Goal: Information Seeking & Learning: Learn about a topic

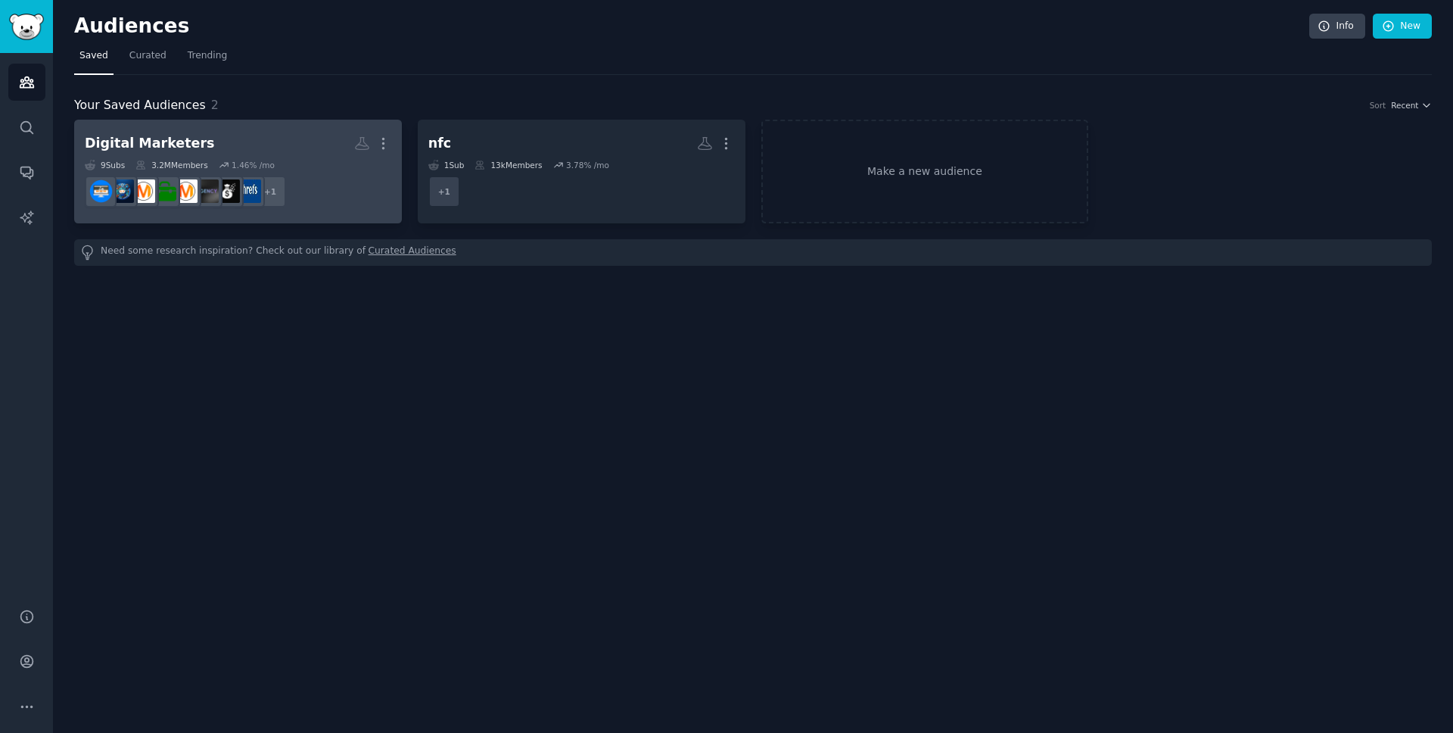
click at [342, 198] on dd "+ 1" at bounding box center [238, 191] width 306 height 42
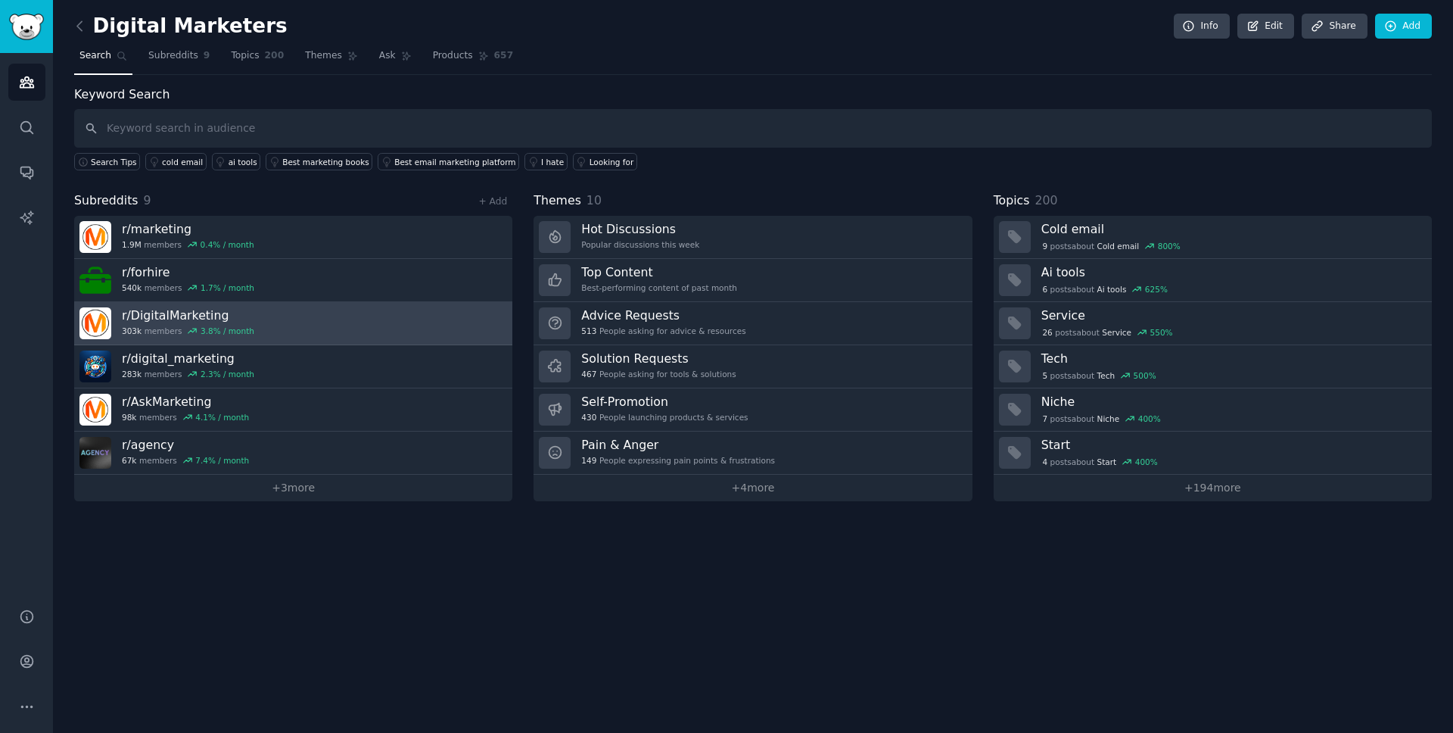
click at [355, 324] on link "r/ DigitalMarketing 303k members 3.8 % / month" at bounding box center [293, 323] width 438 height 43
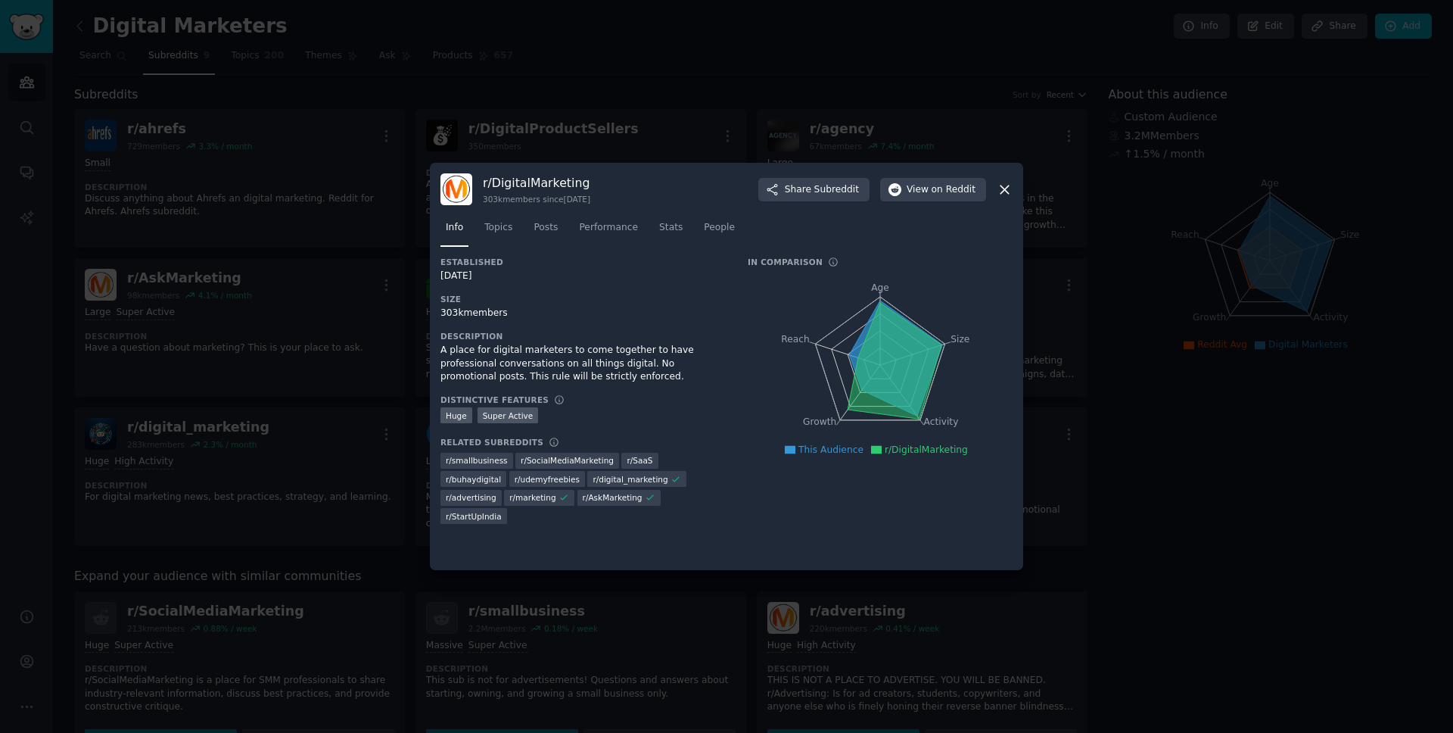
click at [1005, 190] on icon at bounding box center [1004, 189] width 8 height 8
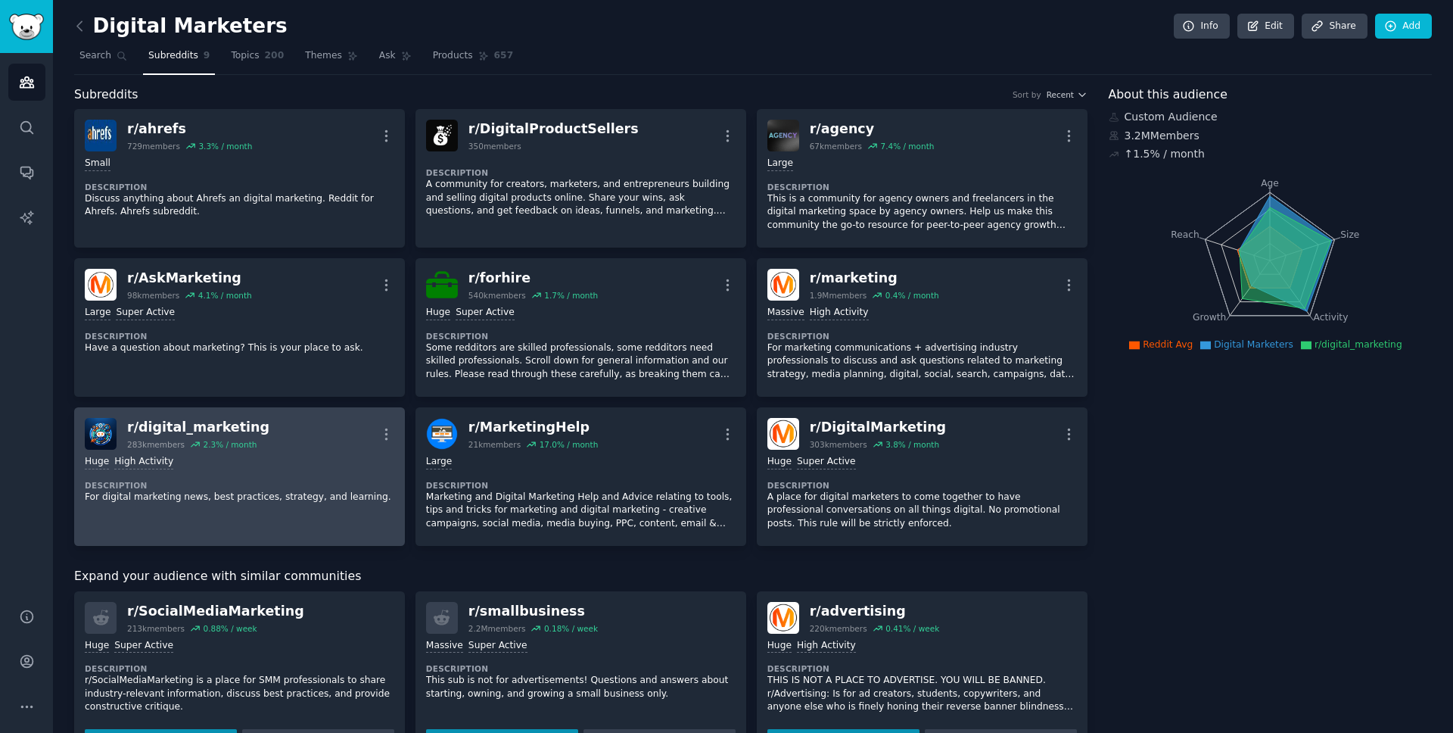
click at [331, 461] on div "Huge High Activity" at bounding box center [240, 462] width 310 height 14
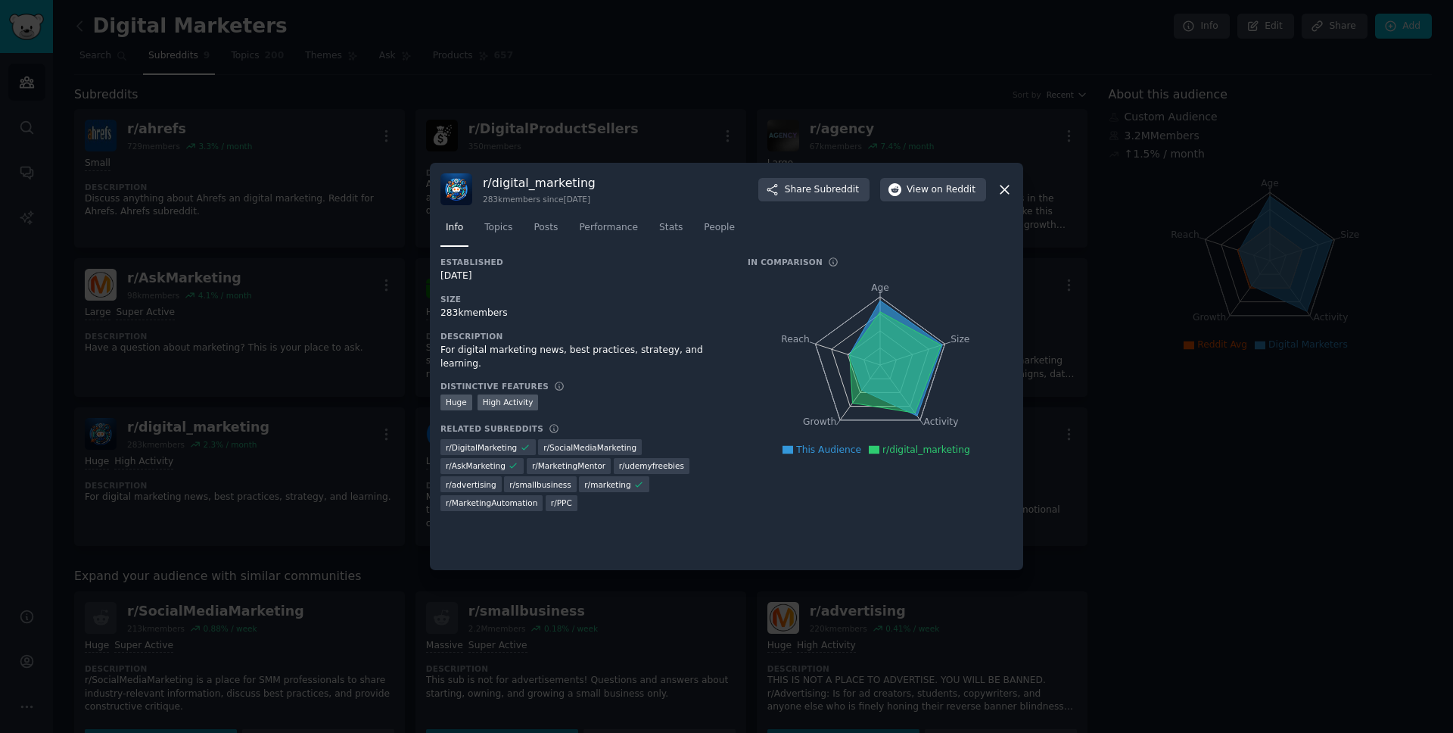
click at [1003, 192] on icon at bounding box center [1005, 190] width 16 height 16
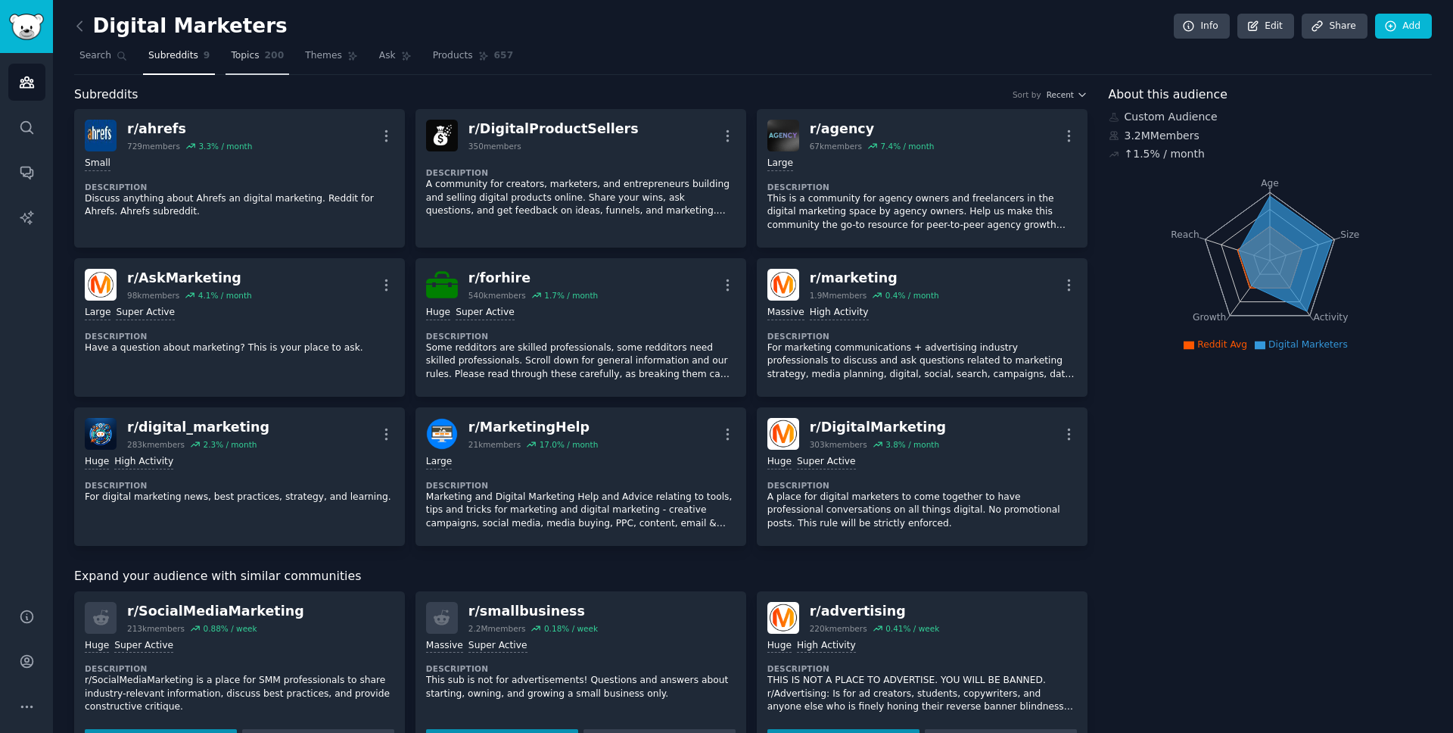
click at [265, 58] on span "200" at bounding box center [275, 56] width 20 height 14
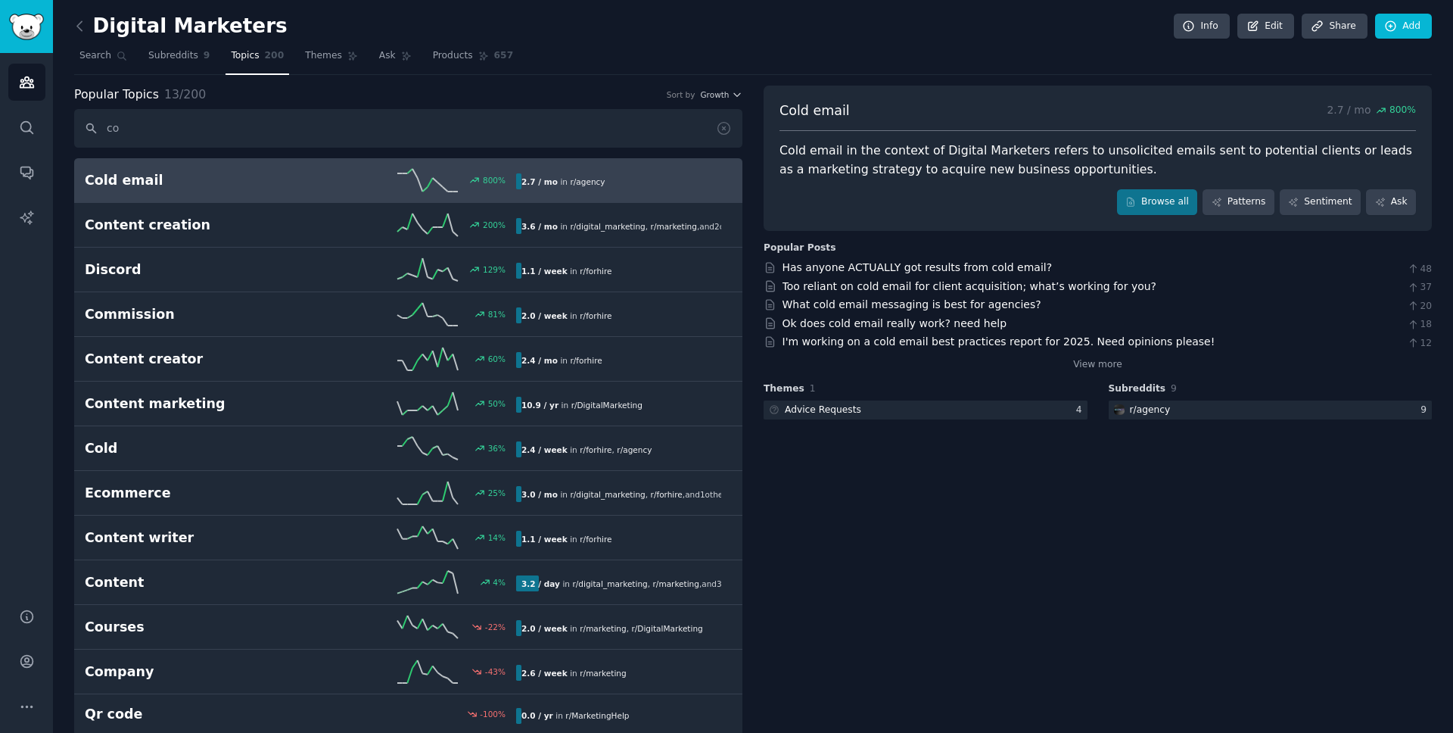
type input "c"
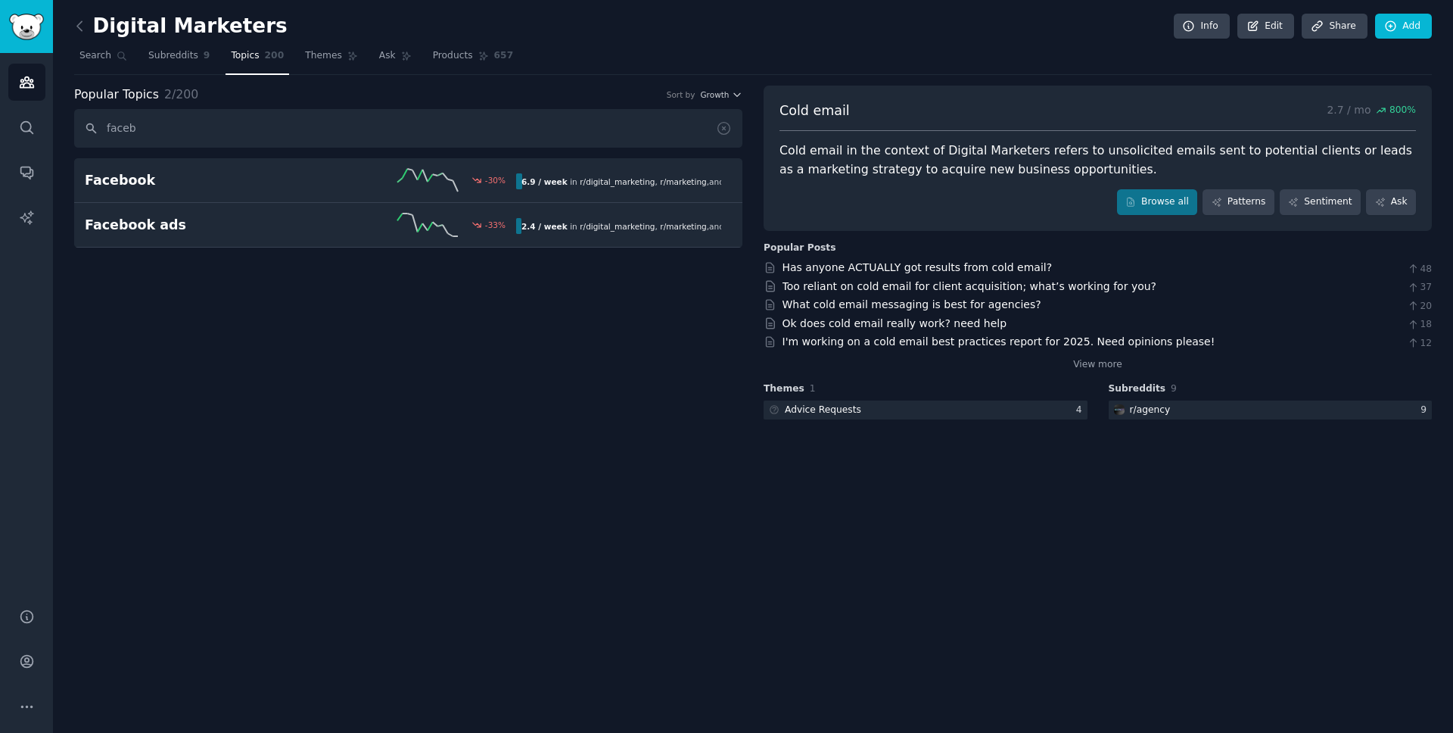
type input "faceb"
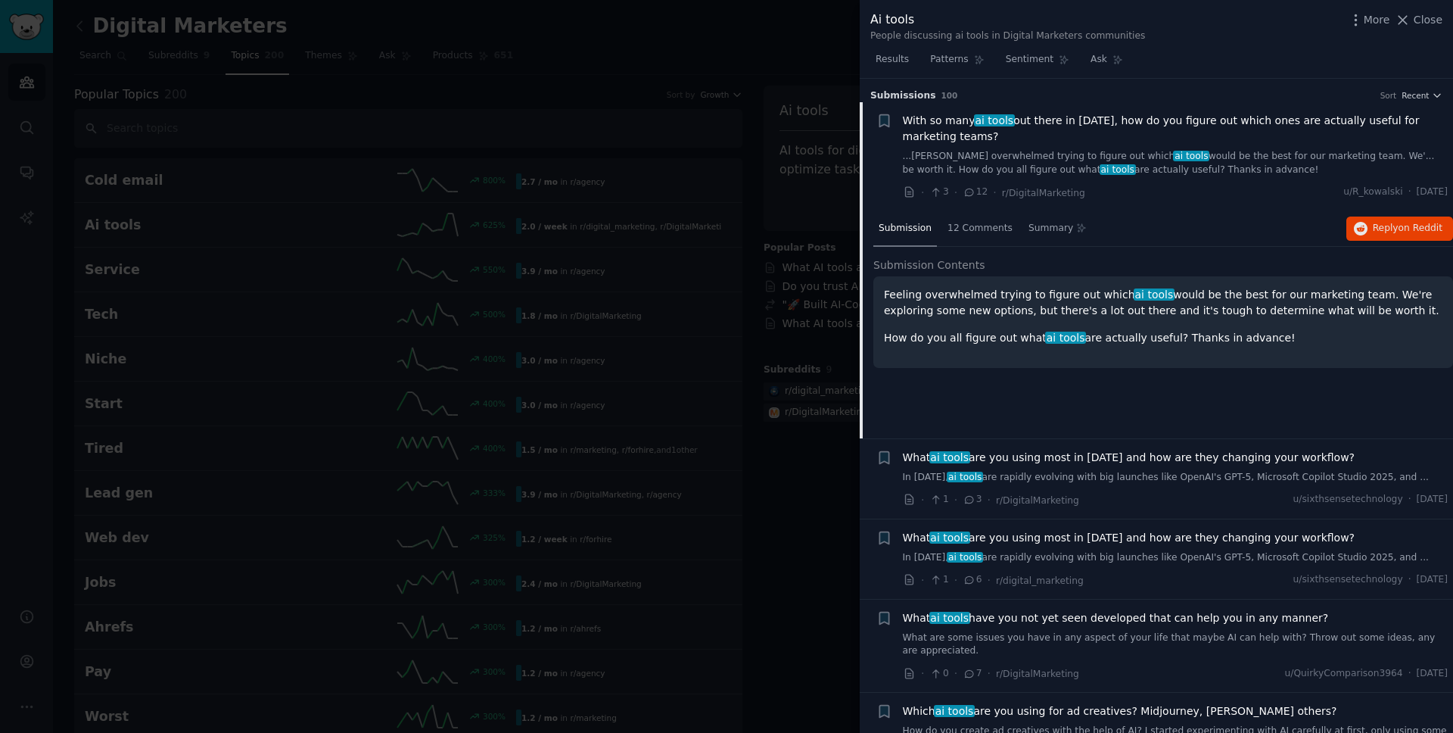
click at [338, 137] on div at bounding box center [726, 366] width 1453 height 733
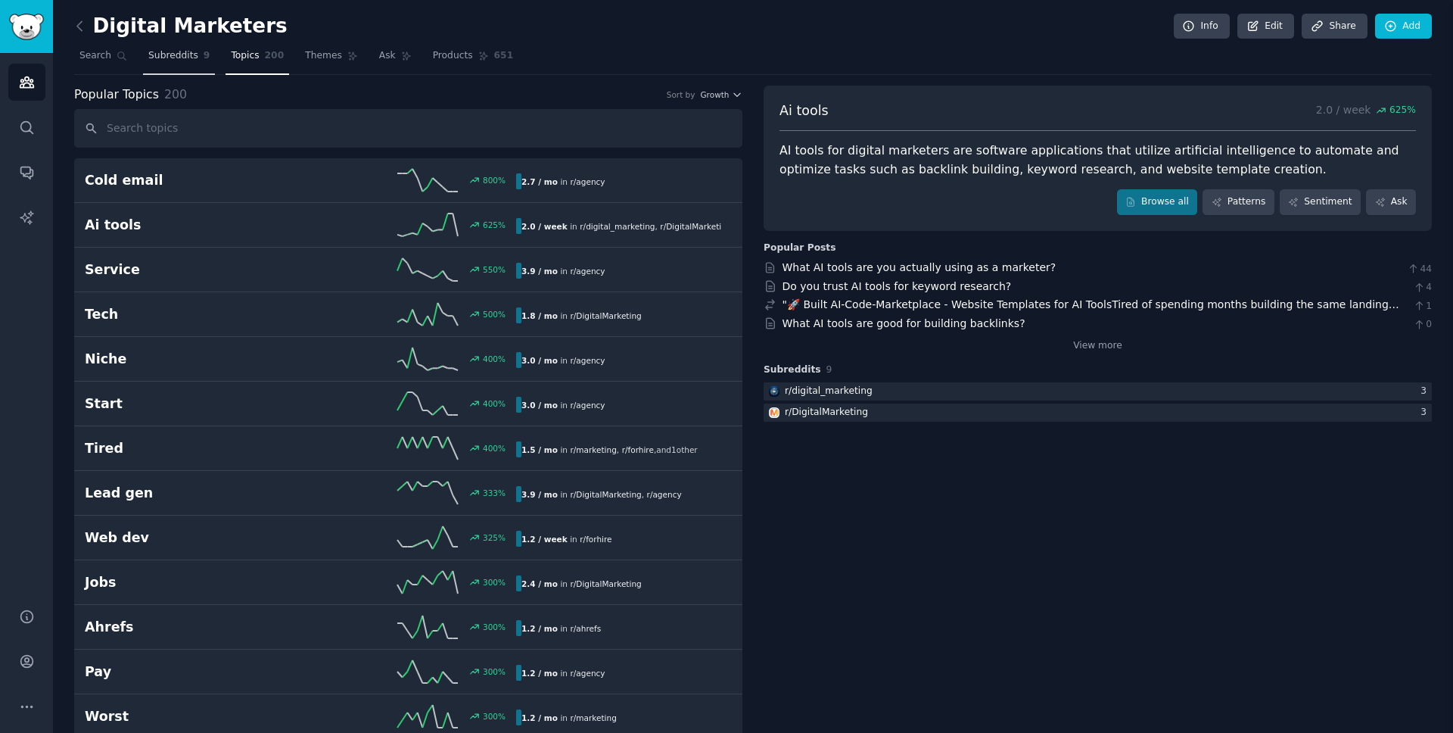
click at [177, 62] on link "Subreddits 9" at bounding box center [179, 59] width 72 height 31
